Goal: Task Accomplishment & Management: Use online tool/utility

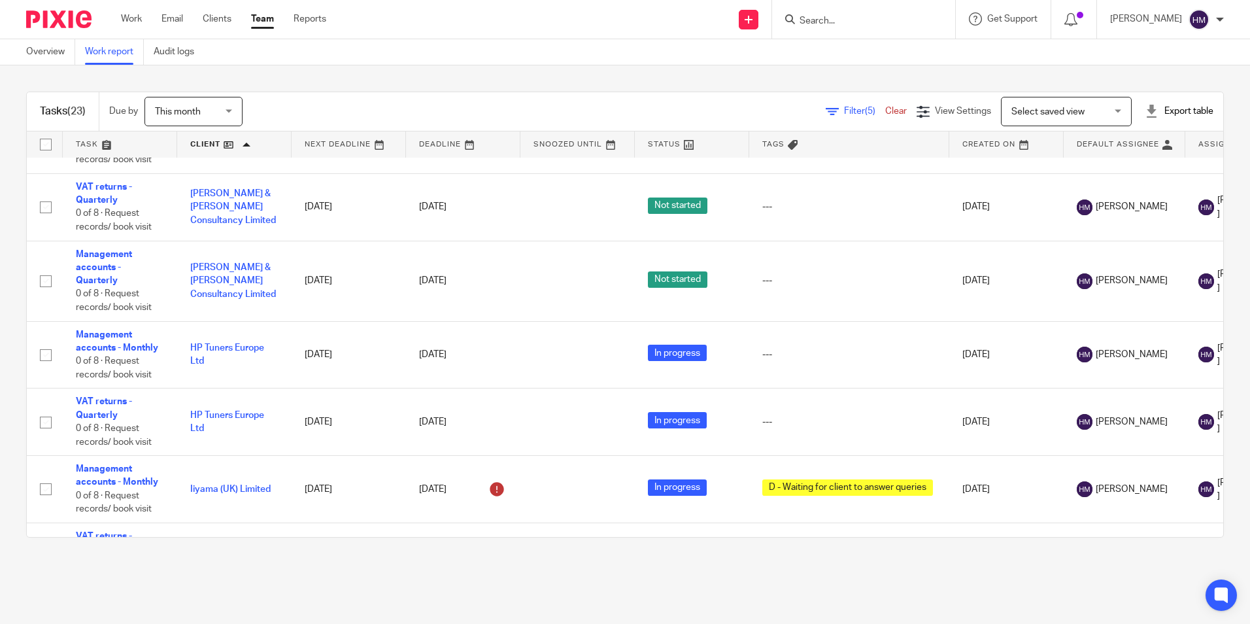
scroll to position [314, 0]
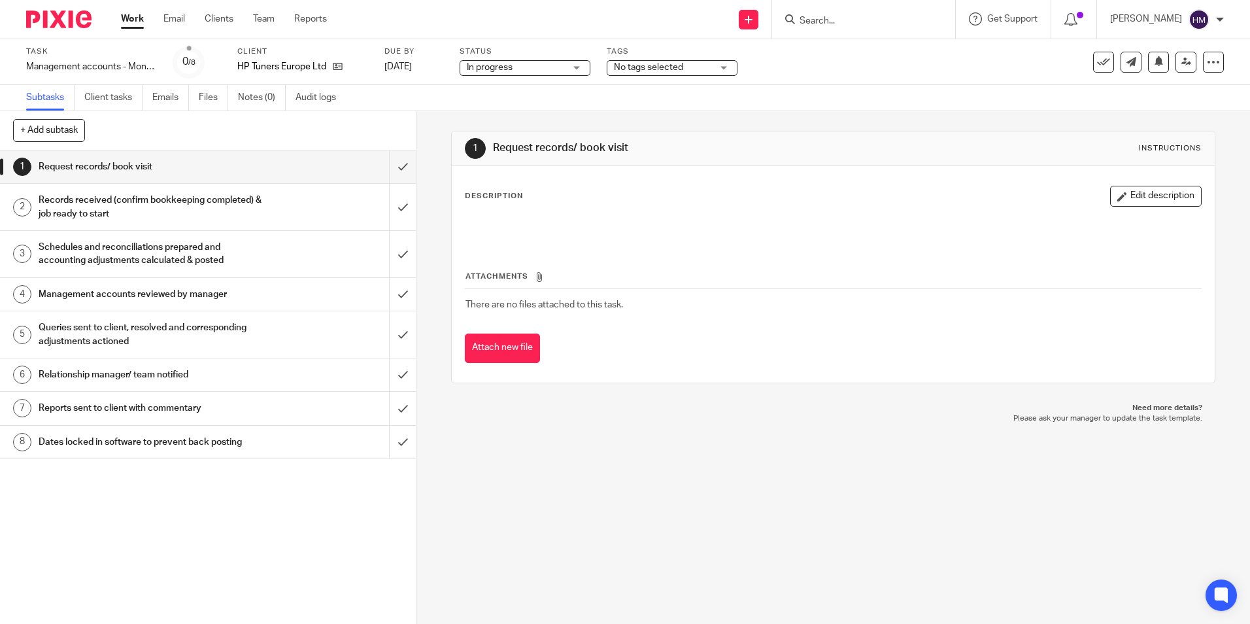
click at [658, 70] on span "No tags selected" at bounding box center [648, 67] width 69 height 9
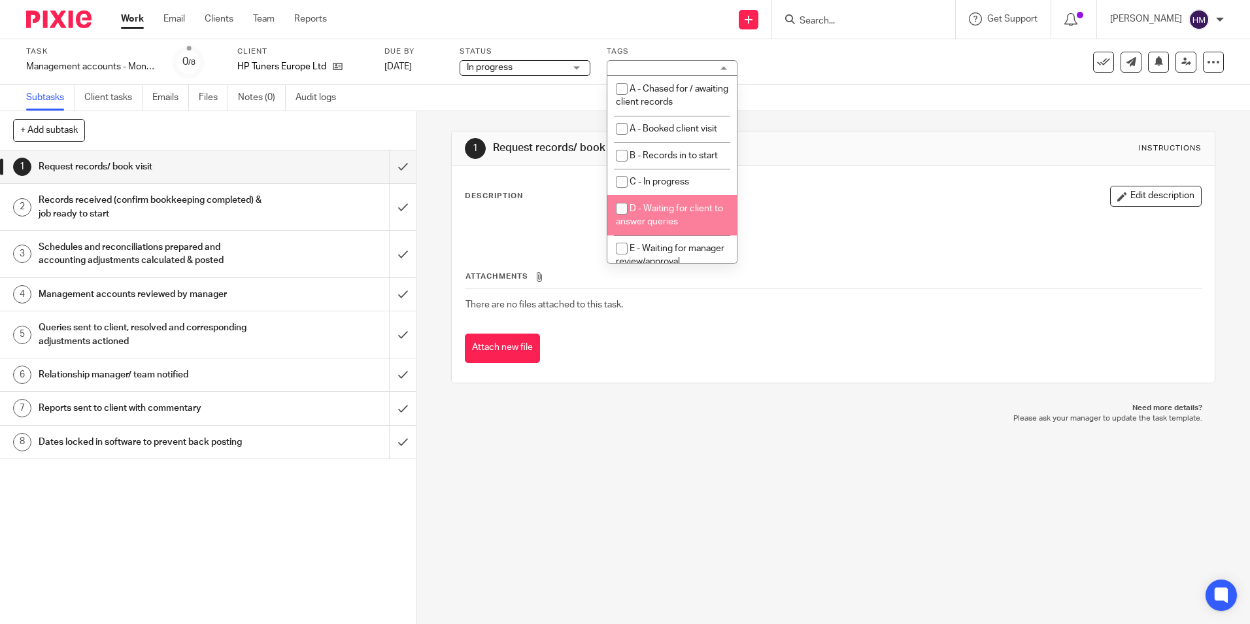
scroll to position [65, 0]
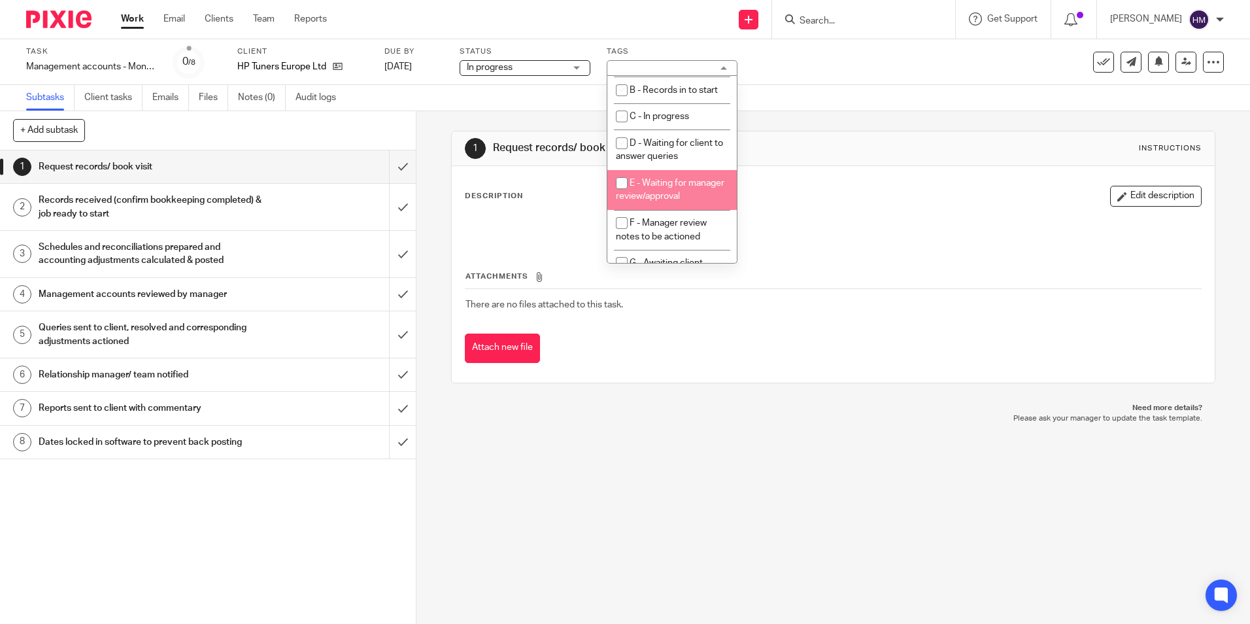
click at [692, 200] on li "E - Waiting for manager review/approval" at bounding box center [671, 190] width 129 height 40
checkbox input "true"
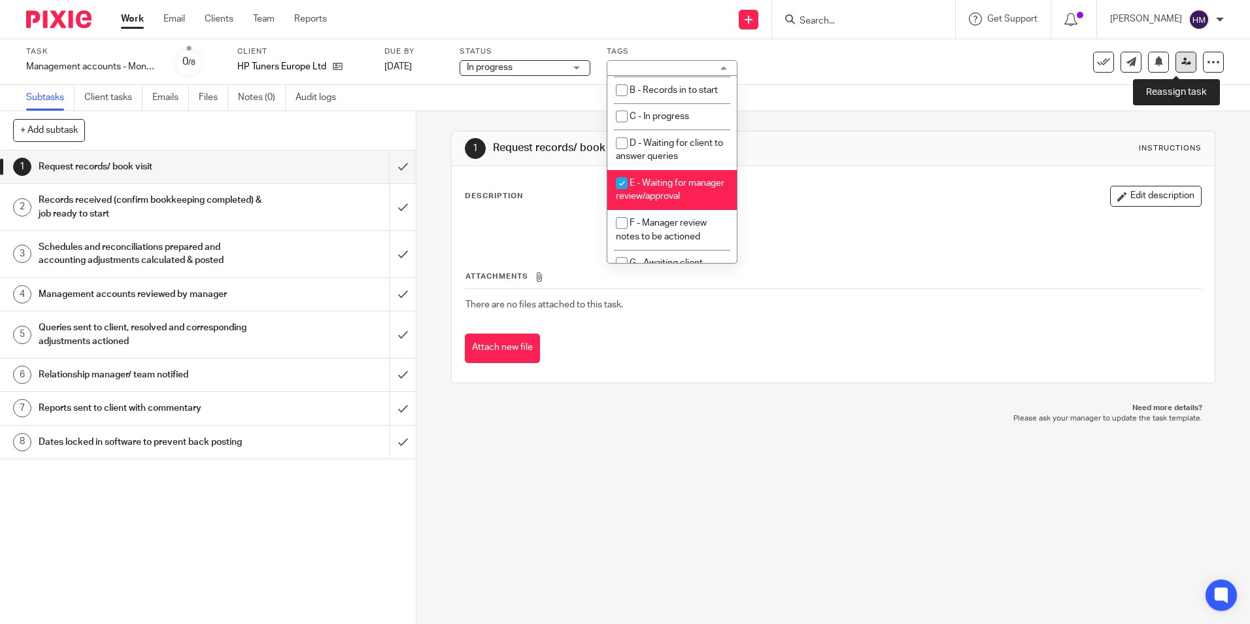
click at [1181, 64] on icon at bounding box center [1186, 62] width 10 height 10
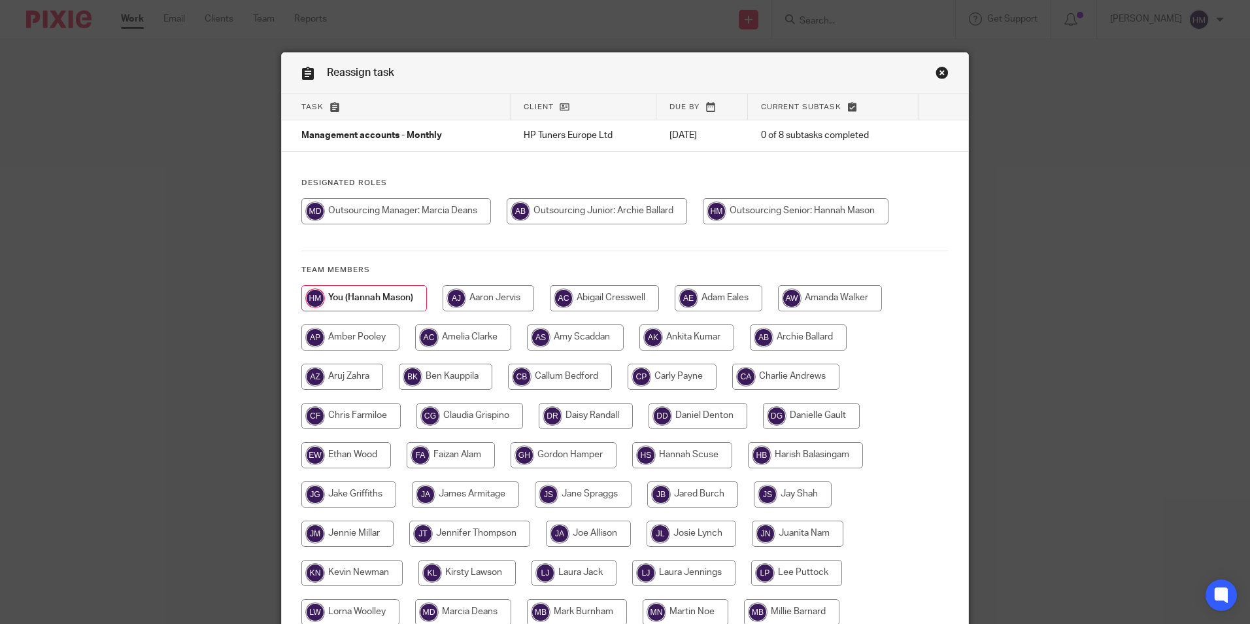
click at [688, 367] on input "radio" at bounding box center [671, 376] width 89 height 26
radio input "true"
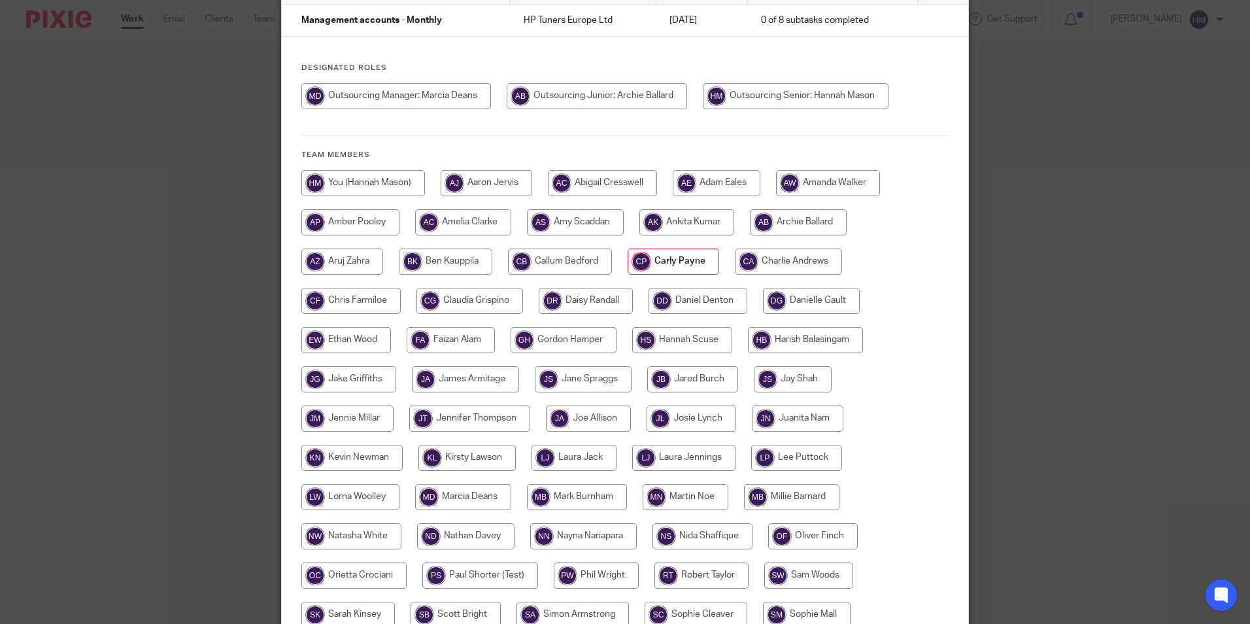
scroll to position [261, 0]
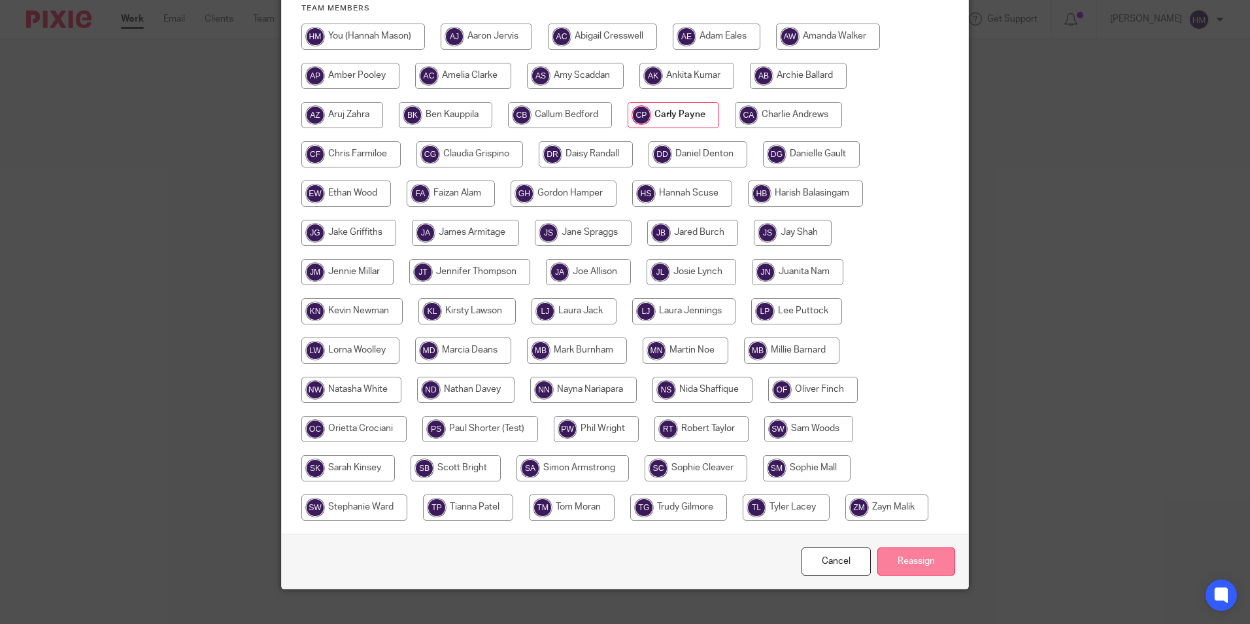
click at [890, 557] on input "Reassign" at bounding box center [916, 561] width 78 height 28
